Goal: Navigation & Orientation: Go to known website

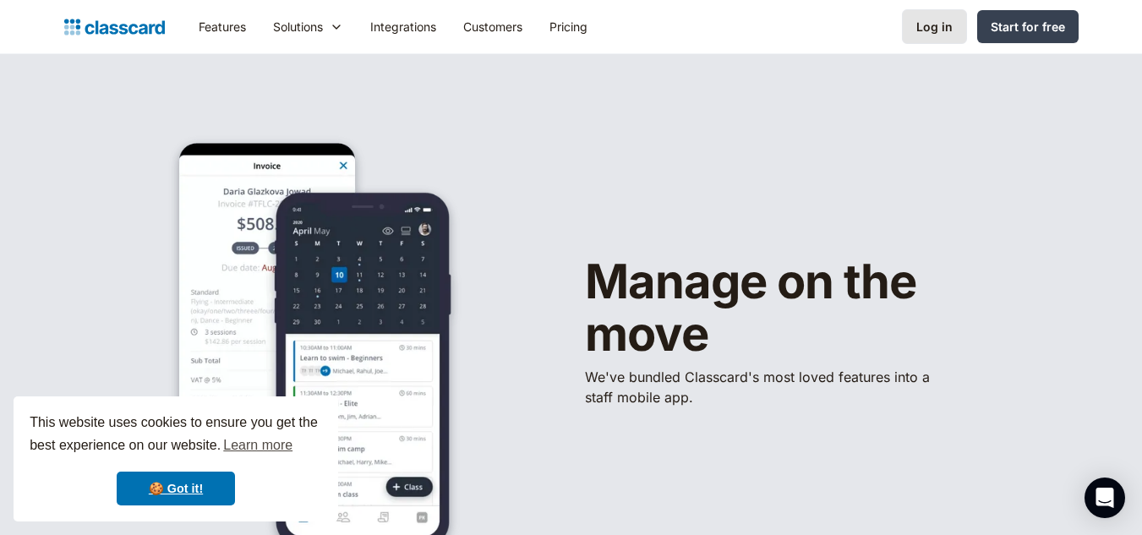
click at [943, 21] on div "Log in" at bounding box center [934, 27] width 36 height 18
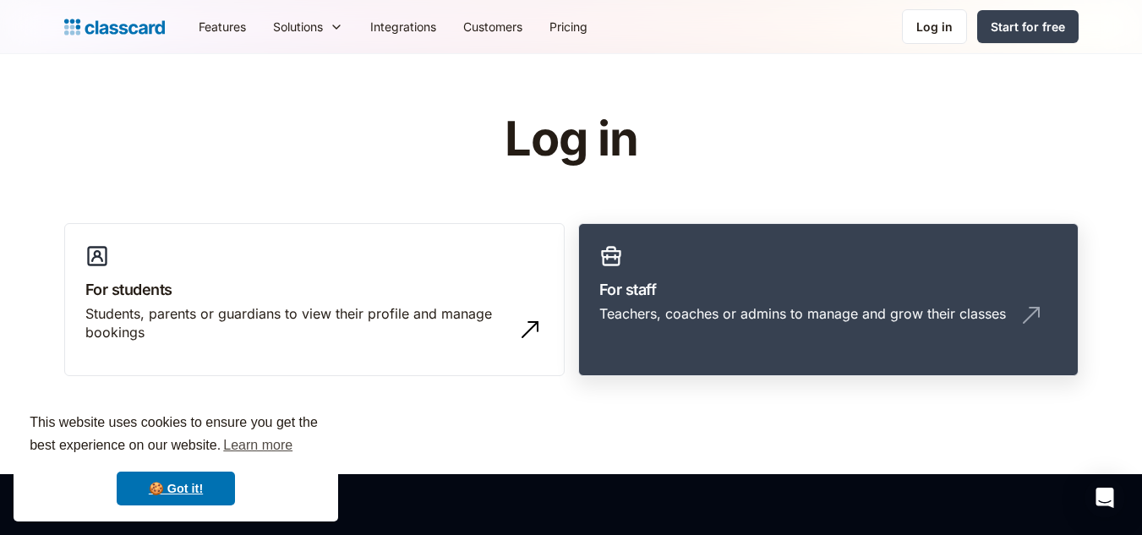
click at [722, 291] on h3 "For staff" at bounding box center [828, 289] width 458 height 23
